Goal: Task Accomplishment & Management: Manage account settings

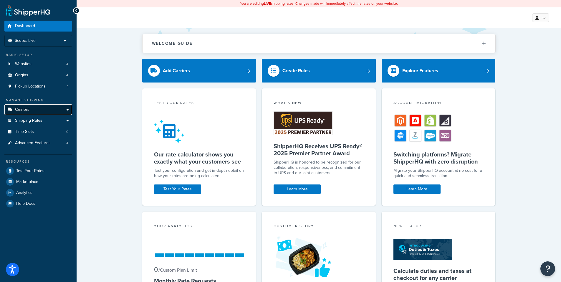
click at [49, 108] on link "Carriers" at bounding box center [38, 109] width 68 height 11
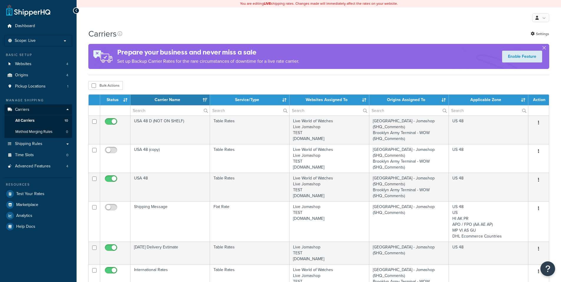
select select "15"
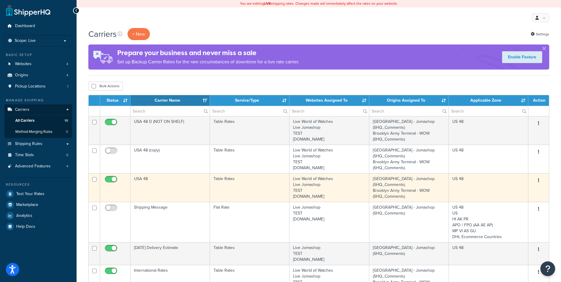
click at [538, 179] on button "button" at bounding box center [539, 180] width 8 height 9
click at [511, 191] on link "Edit" at bounding box center [515, 193] width 47 height 12
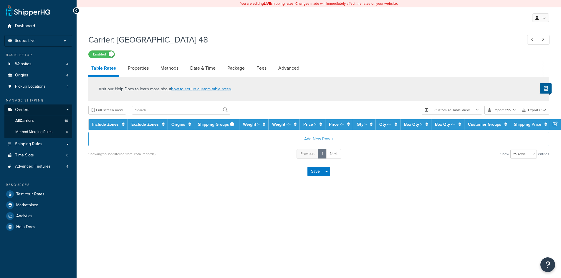
select select "25"
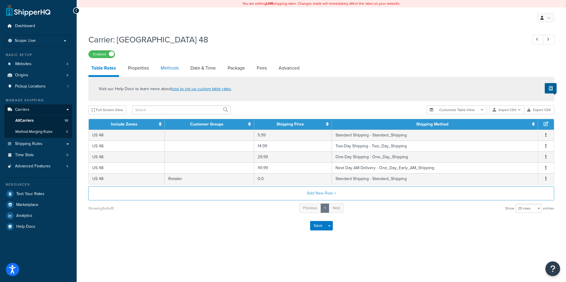
click at [169, 65] on link "Methods" at bounding box center [170, 68] width 24 height 14
select select "25"
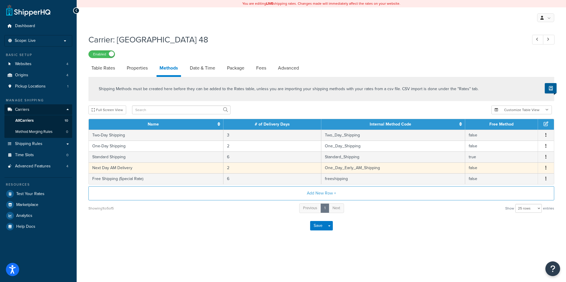
click at [546, 168] on icon "button" at bounding box center [545, 168] width 1 height 4
click at [516, 165] on div "Edit" at bounding box center [516, 163] width 42 height 12
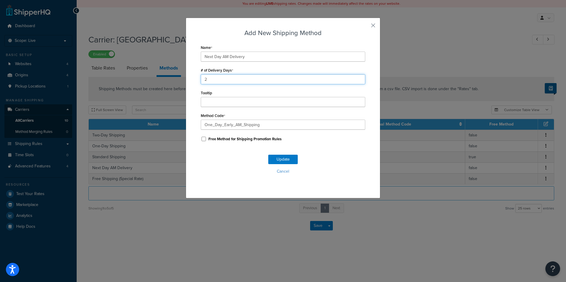
drag, startPoint x: 211, startPoint y: 80, endPoint x: 168, endPoint y: 80, distance: 43.0
click at [168, 80] on div "Add New Shipping Method Name Next Day AM Delivery # of Delivery Days 2 Tooltip …" at bounding box center [283, 141] width 566 height 282
type input "1"
click at [286, 157] on button "Update" at bounding box center [282, 159] width 29 height 9
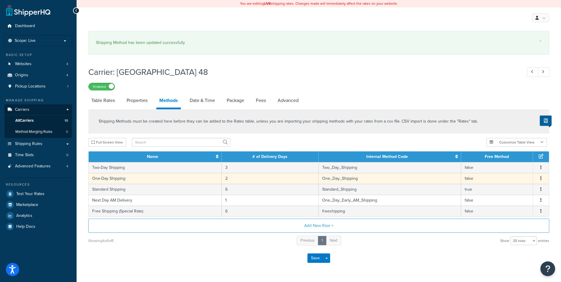
click at [540, 178] on button "button" at bounding box center [541, 178] width 5 height 6
click at [515, 175] on div "Edit" at bounding box center [511, 173] width 42 height 12
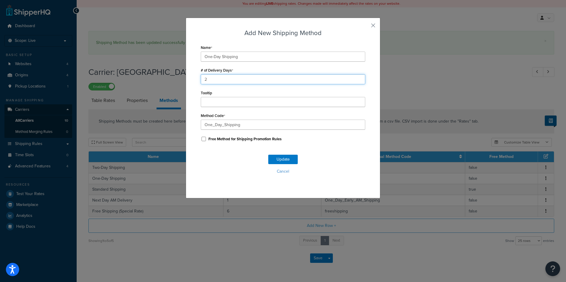
drag, startPoint x: 206, startPoint y: 80, endPoint x: 172, endPoint y: 83, distance: 34.0
click at [173, 83] on div "Add New Shipping Method Name One-Day Shipping # of Delivery Days 2 Tooltip Meth…" at bounding box center [283, 141] width 566 height 282
type input "1"
click at [279, 158] on button "Update" at bounding box center [282, 159] width 29 height 9
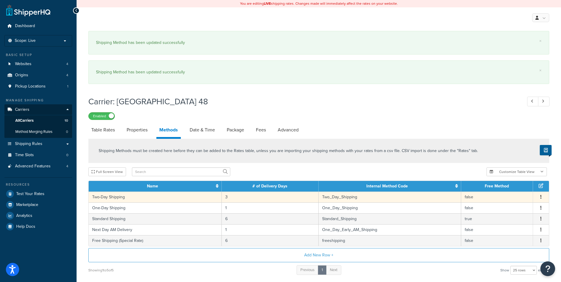
click at [541, 197] on icon "button" at bounding box center [541, 197] width 1 height 4
click at [511, 191] on div "Edit" at bounding box center [511, 192] width 42 height 12
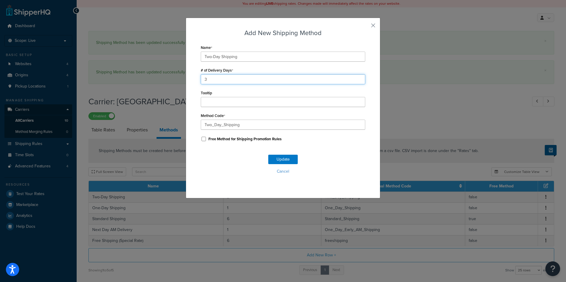
drag, startPoint x: 200, startPoint y: 80, endPoint x: 193, endPoint y: 82, distance: 7.3
click at [194, 82] on div "Add New Shipping Method Name Two-Day Shipping # of Delivery Days 3 Tooltip Meth…" at bounding box center [283, 108] width 194 height 181
type input "2"
click at [275, 159] on button "Update" at bounding box center [282, 159] width 29 height 9
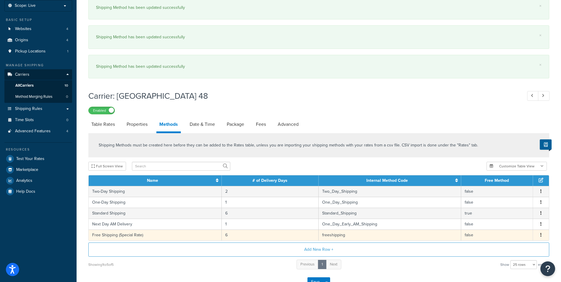
scroll to position [78, 0]
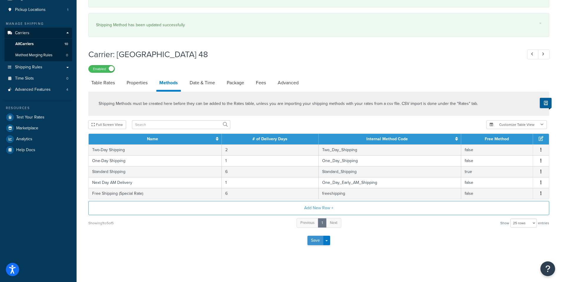
click at [314, 243] on button "Save" at bounding box center [316, 240] width 16 height 9
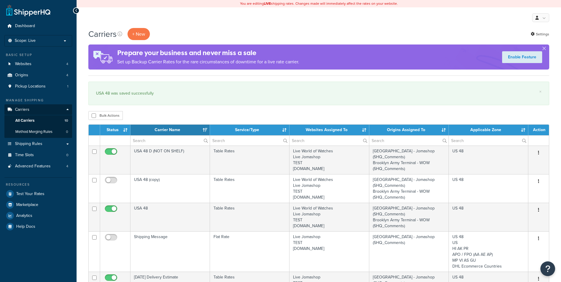
select select "15"
